Goal: Complete application form

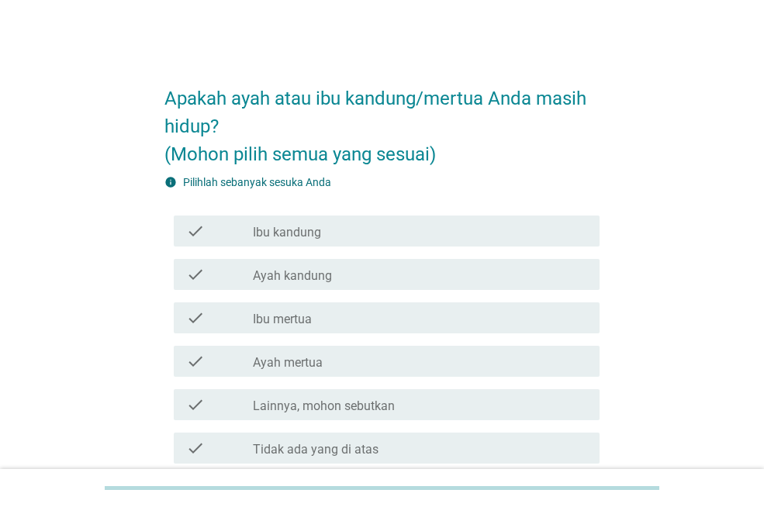
click at [507, 223] on div "check_box_outline_blank Ibu kandung" at bounding box center [420, 231] width 334 height 19
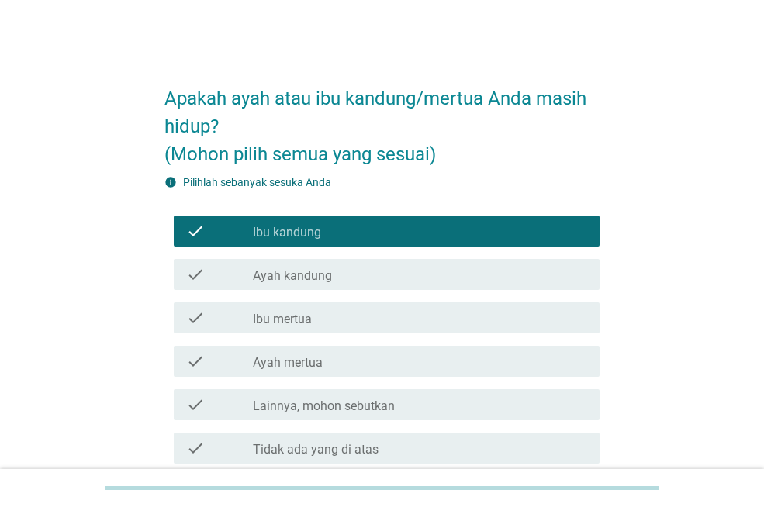
click at [524, 250] on div "check check_box_outline_blank Ibu kandung" at bounding box center [381, 230] width 435 height 43
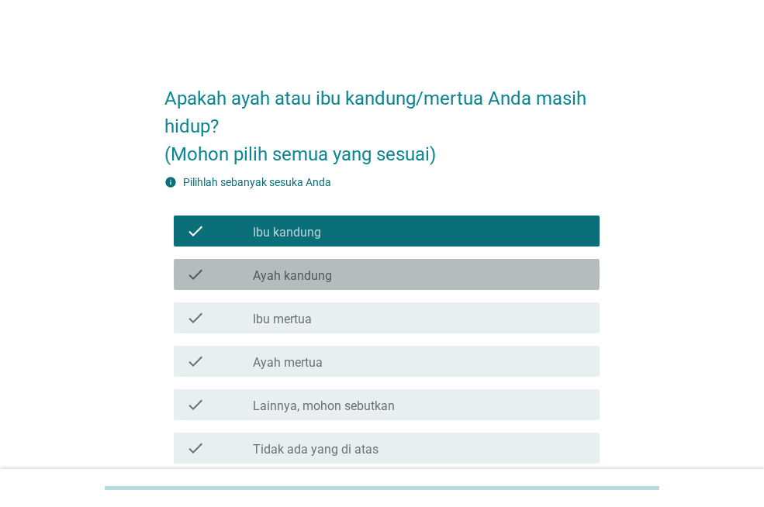
click at [597, 274] on div "check check_box_outline_blank Ayah kandung" at bounding box center [387, 274] width 426 height 31
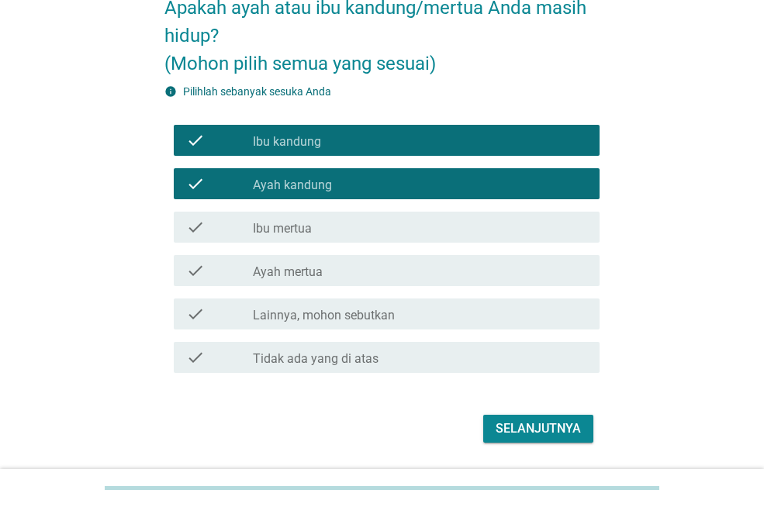
scroll to position [137, 0]
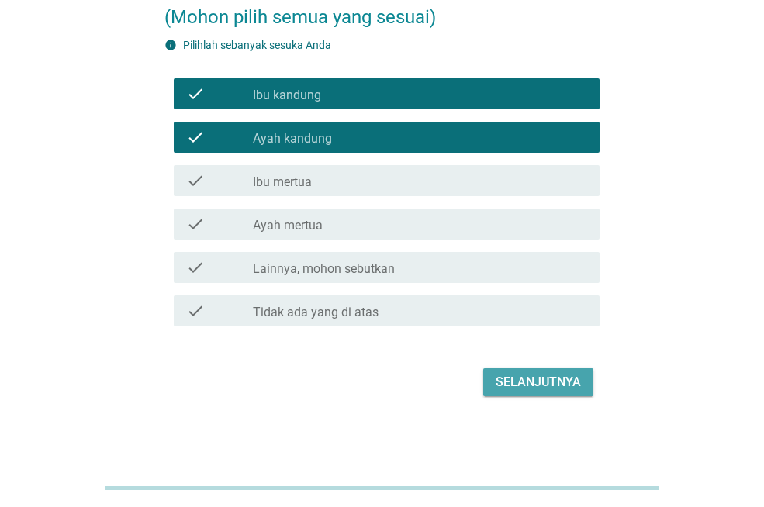
click at [564, 371] on button "Selanjutnya" at bounding box center [538, 382] width 110 height 28
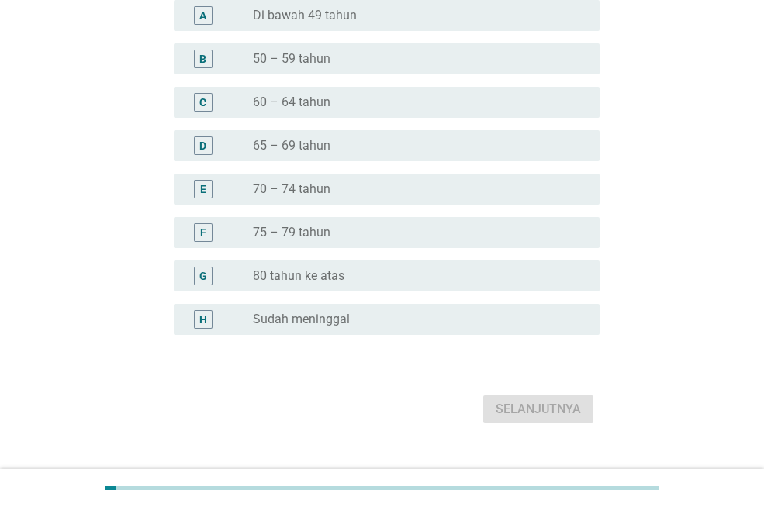
scroll to position [0, 0]
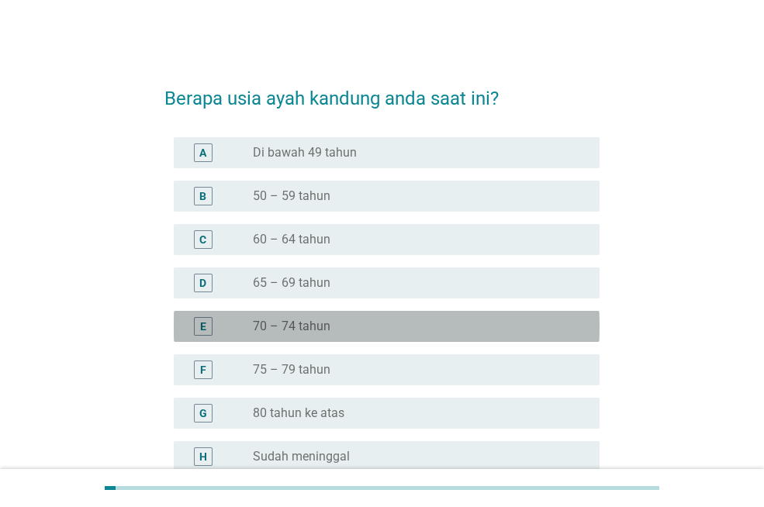
click at [496, 317] on div "radio_button_unchecked 70 – 74 tahun" at bounding box center [420, 326] width 334 height 19
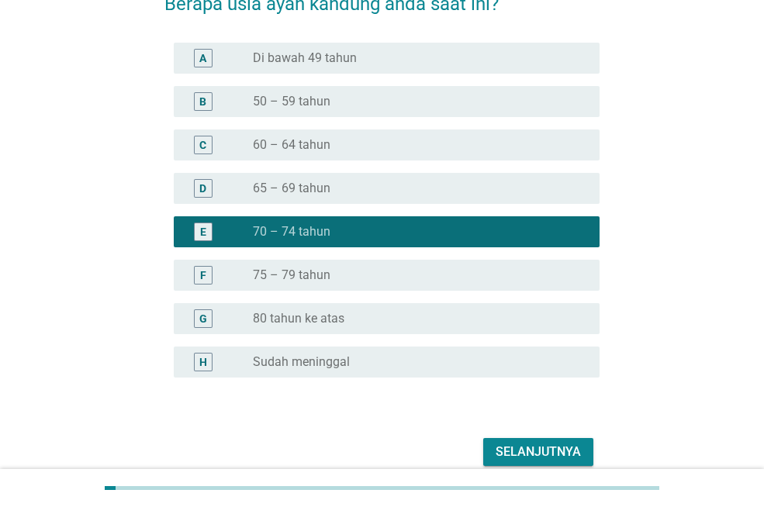
scroll to position [164, 0]
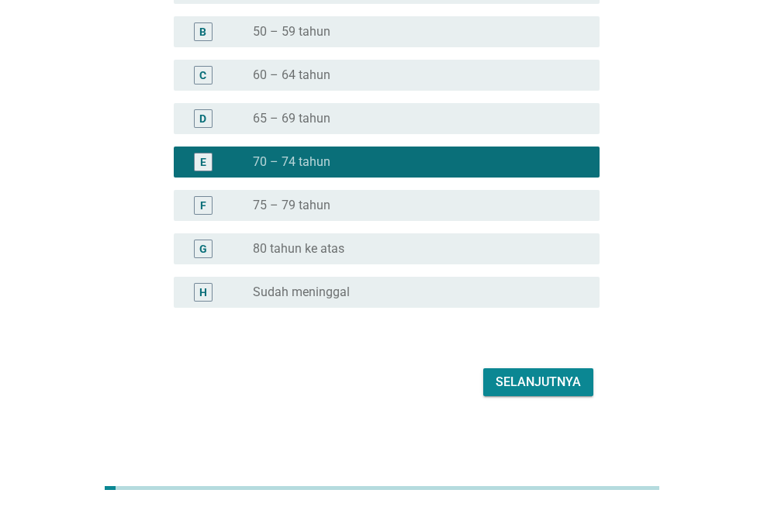
click at [583, 372] on button "Selanjutnya" at bounding box center [538, 382] width 110 height 28
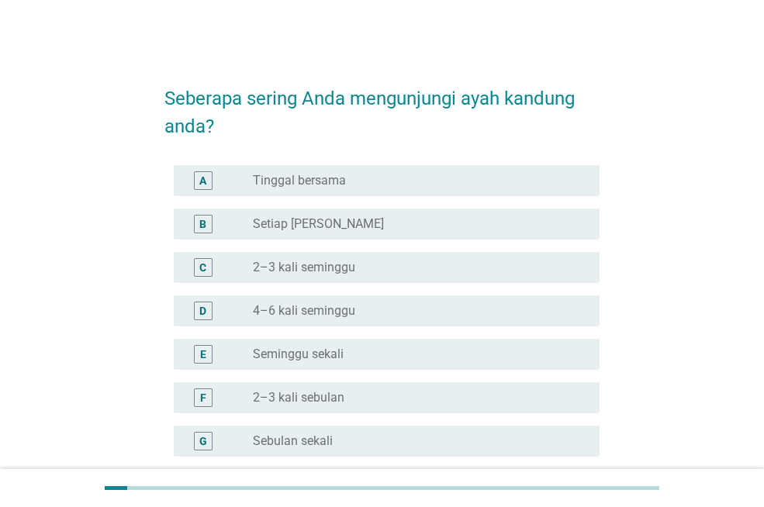
click at [564, 191] on div "A radio_button_unchecked Tinggal bersama" at bounding box center [387, 180] width 426 height 31
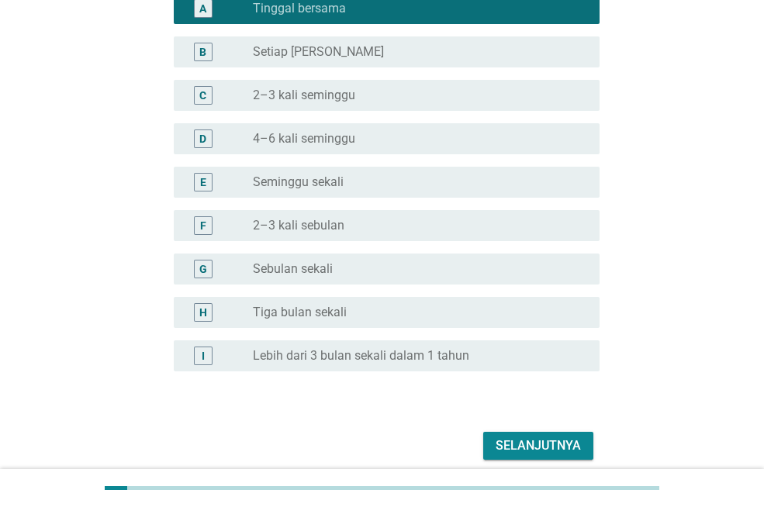
scroll to position [236, 0]
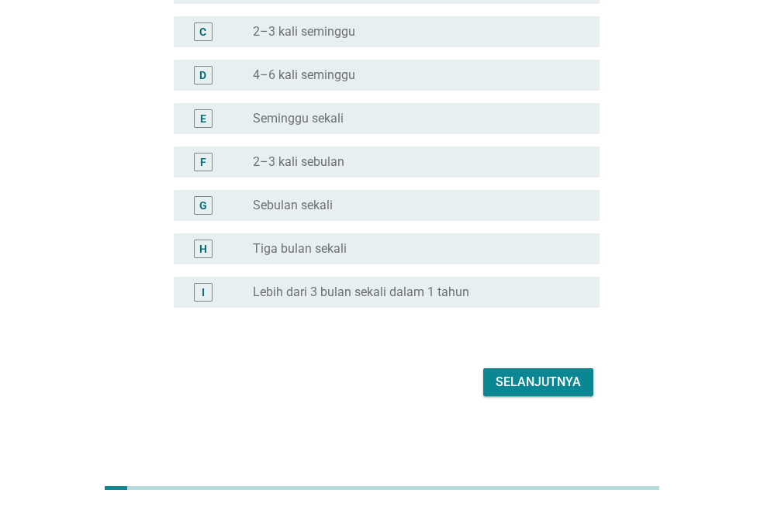
click at [575, 388] on div "Selanjutnya" at bounding box center [538, 382] width 85 height 19
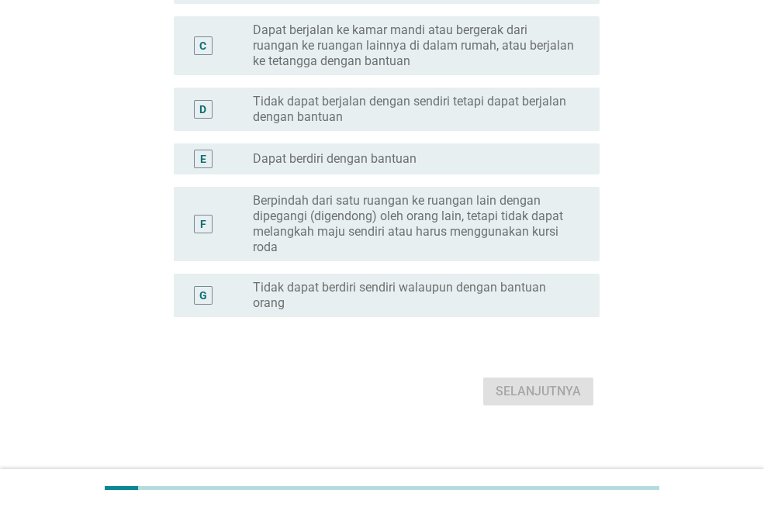
scroll to position [0, 0]
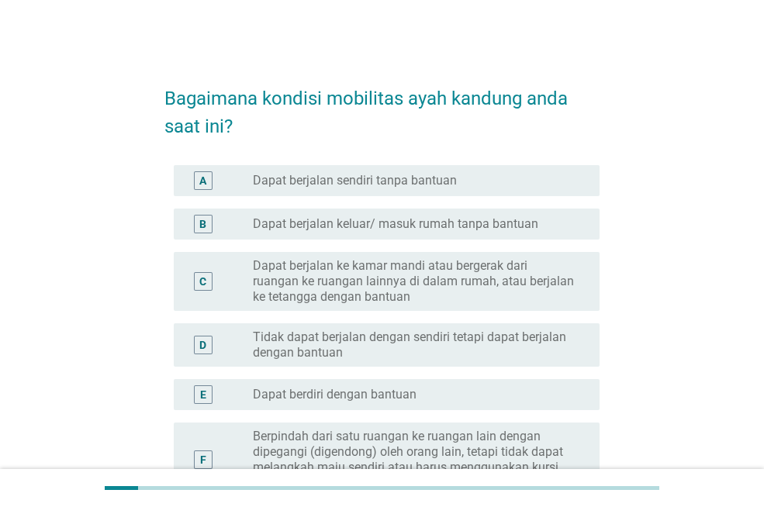
click at [548, 175] on div "radio_button_unchecked Dapat berjalan sendiri tanpa bantuan" at bounding box center [414, 181] width 322 height 16
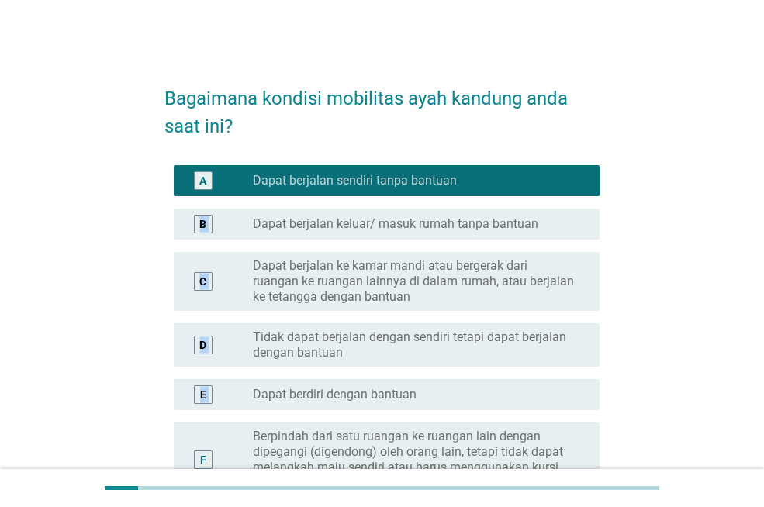
drag, startPoint x: 763, startPoint y: 198, endPoint x: 770, endPoint y: 381, distance: 183.2
click at [763, 381] on html "Bagaimana kondisi mobilitas ayah kandung anda saat ini? A radio_button_checked …" at bounding box center [382, 357] width 764 height 714
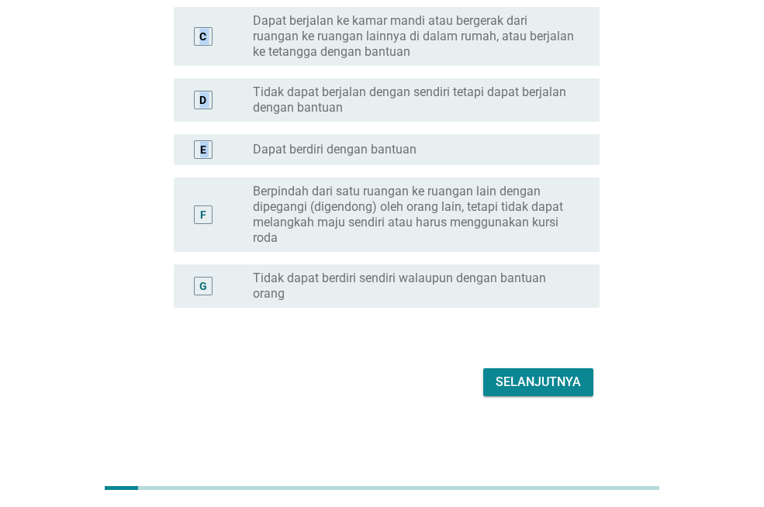
click at [534, 382] on div "Selanjutnya" at bounding box center [538, 382] width 85 height 19
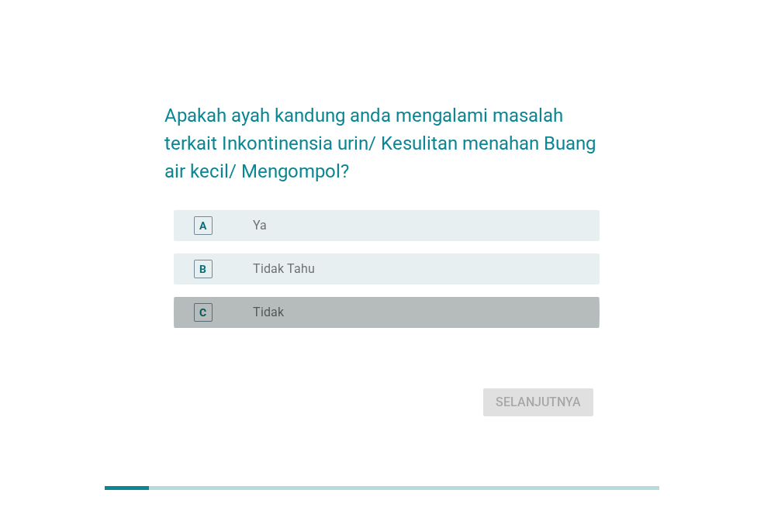
click at [514, 316] on div "radio_button_unchecked Tidak" at bounding box center [414, 313] width 322 height 16
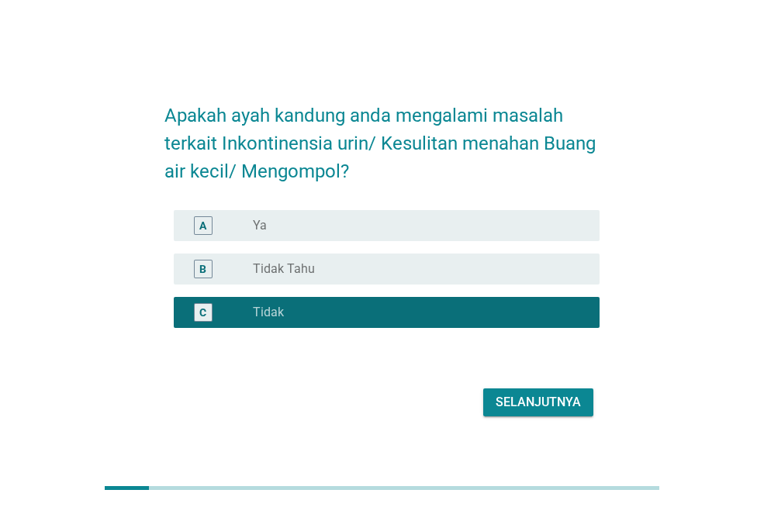
click at [539, 403] on div "Selanjutnya" at bounding box center [538, 402] width 85 height 19
